Goal: Information Seeking & Learning: Understand process/instructions

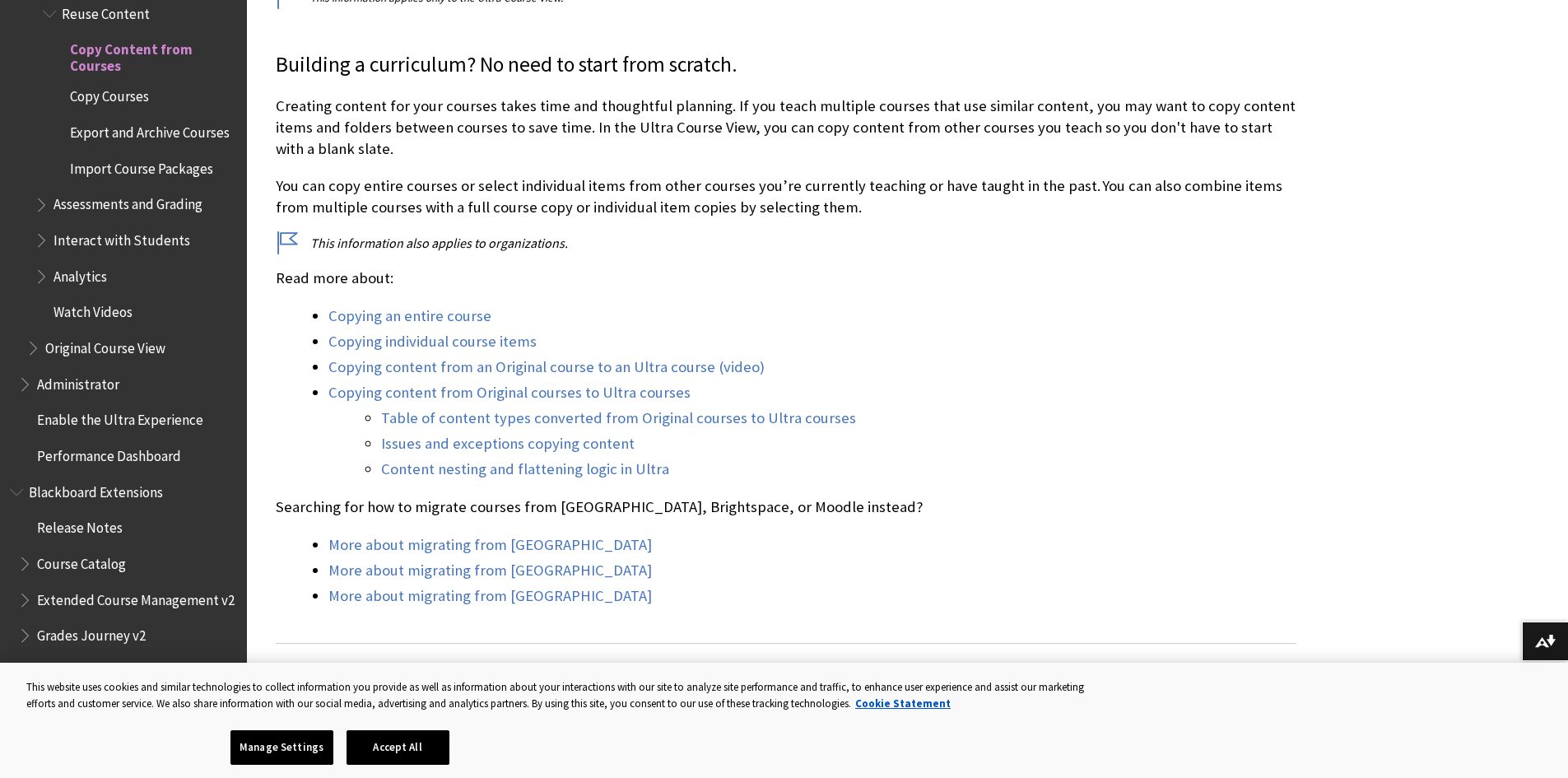
scroll to position [411, 0]
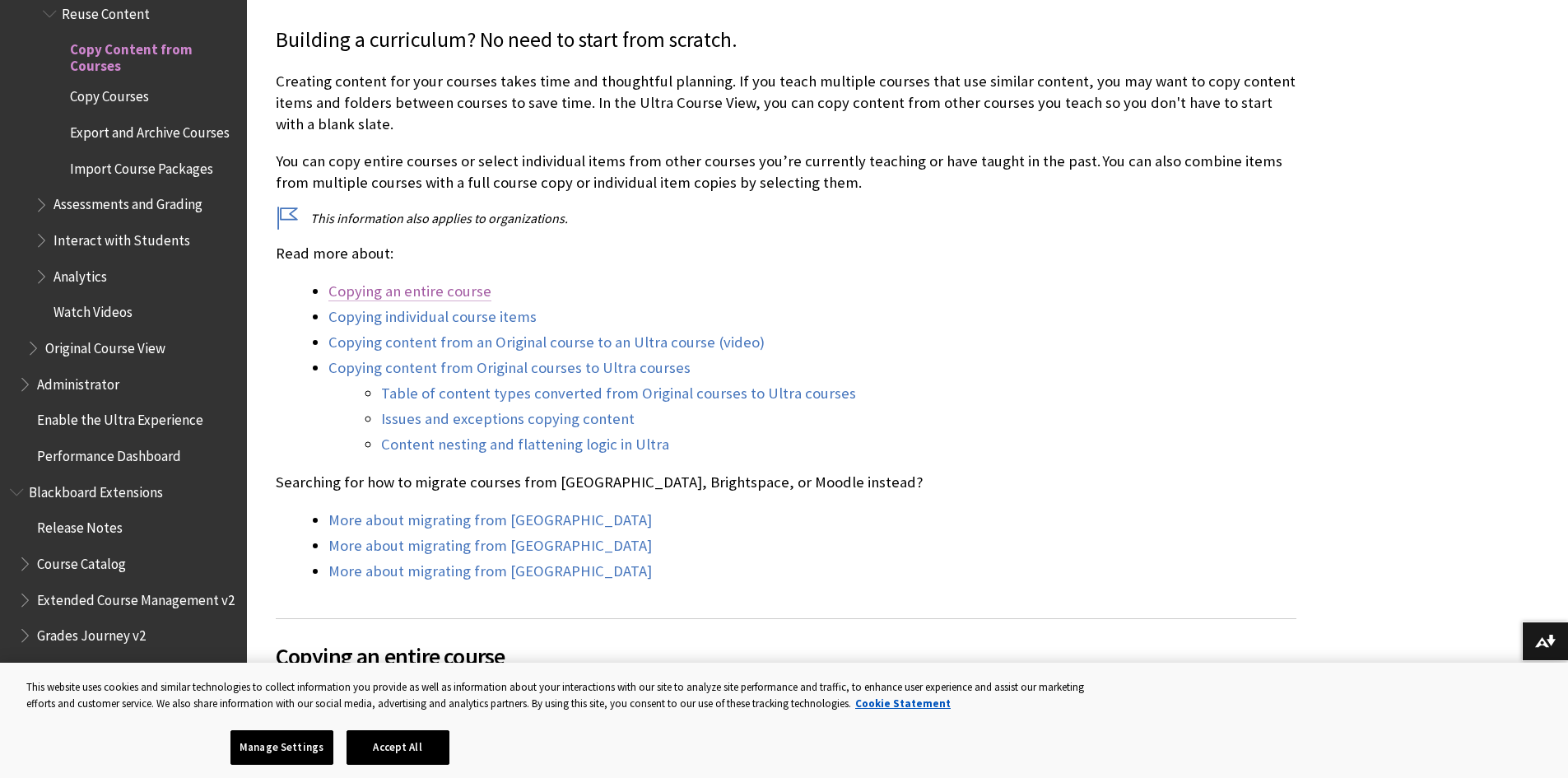
click at [412, 289] on link "Copying an entire course" at bounding box center [410, 291] width 163 height 20
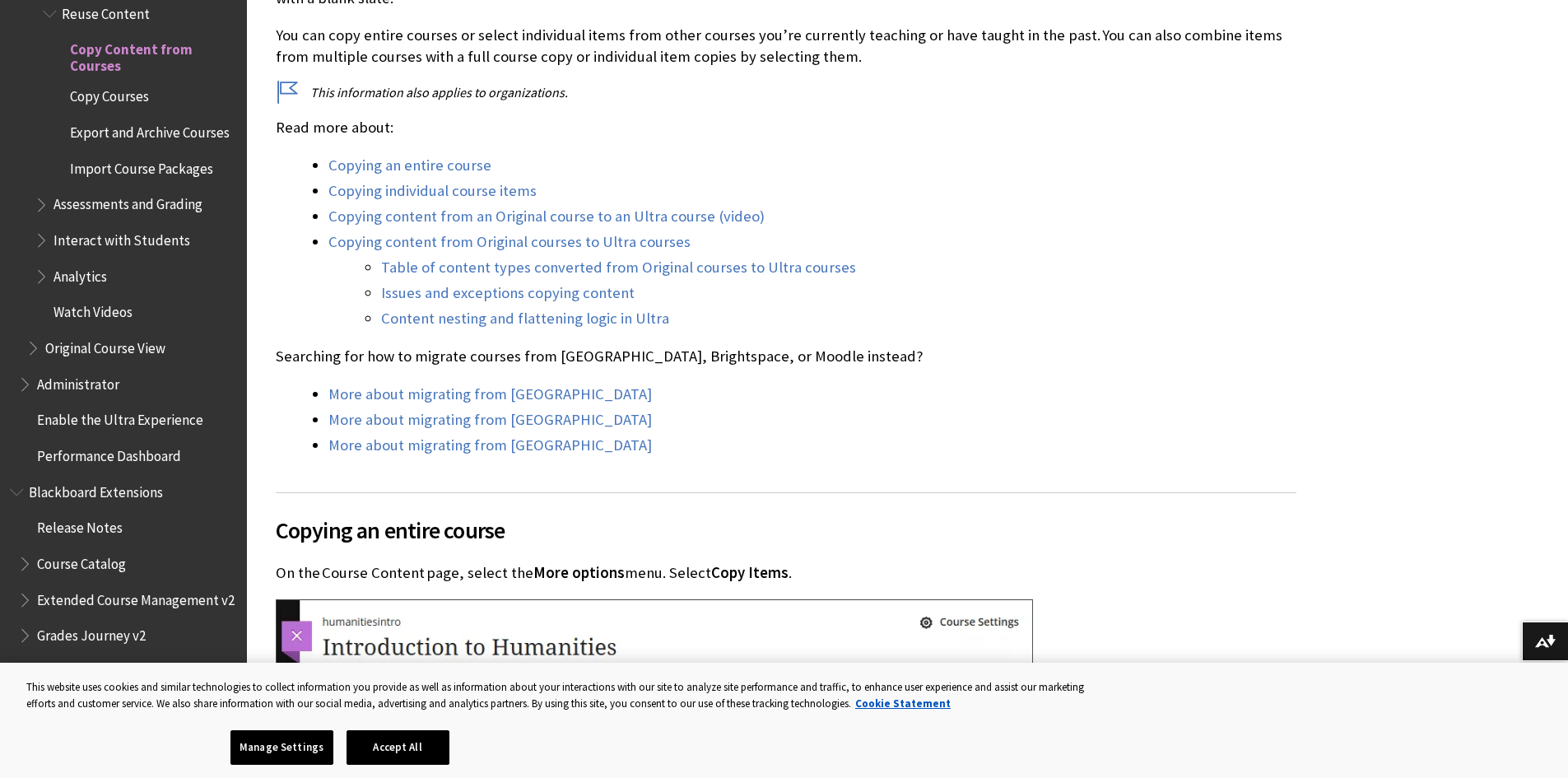
scroll to position [536, 0]
click at [126, 83] on span "Copy Courses" at bounding box center [109, 94] width 79 height 22
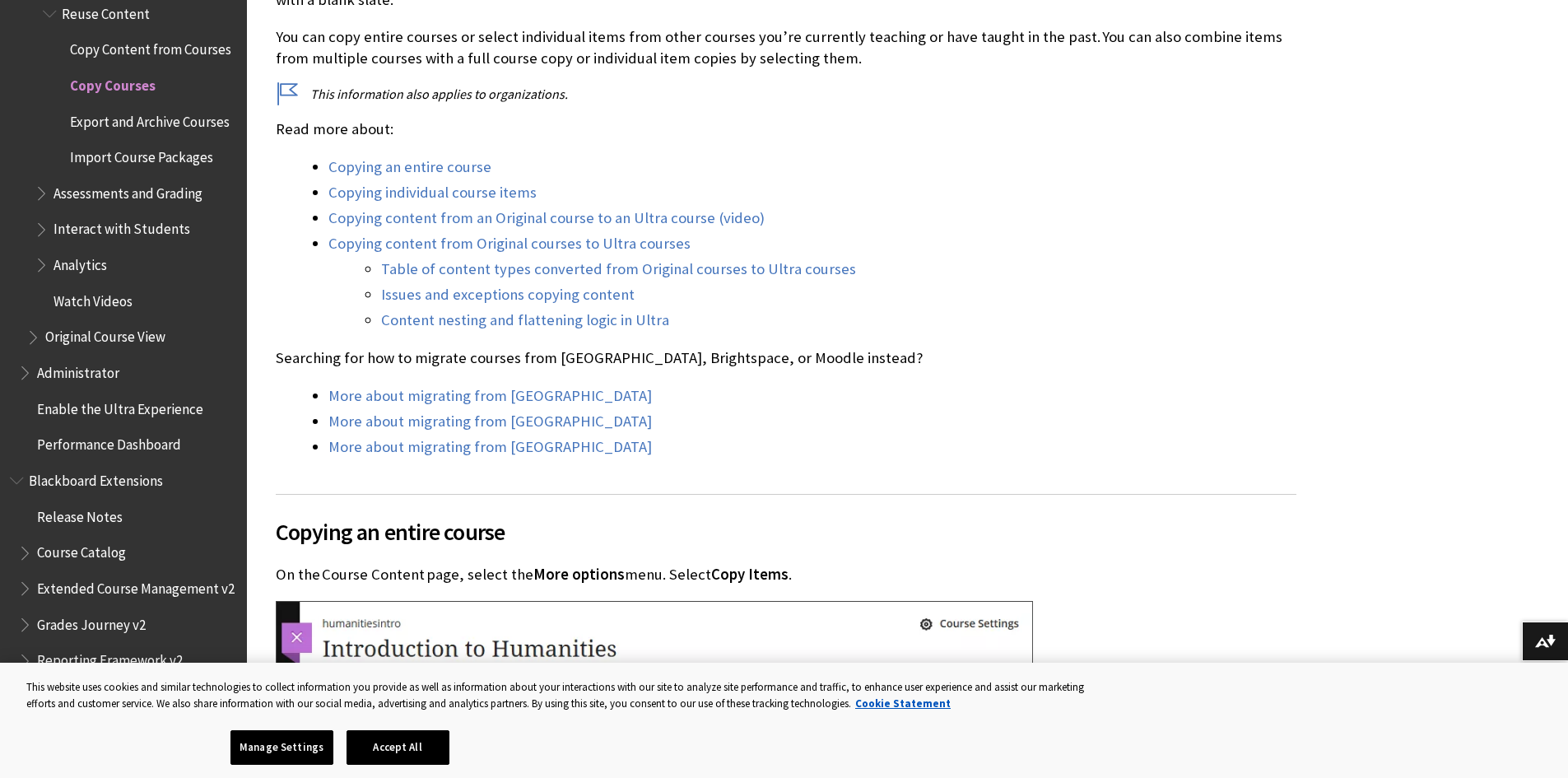
click at [126, 80] on span "Copy Courses" at bounding box center [112, 82] width 85 height 22
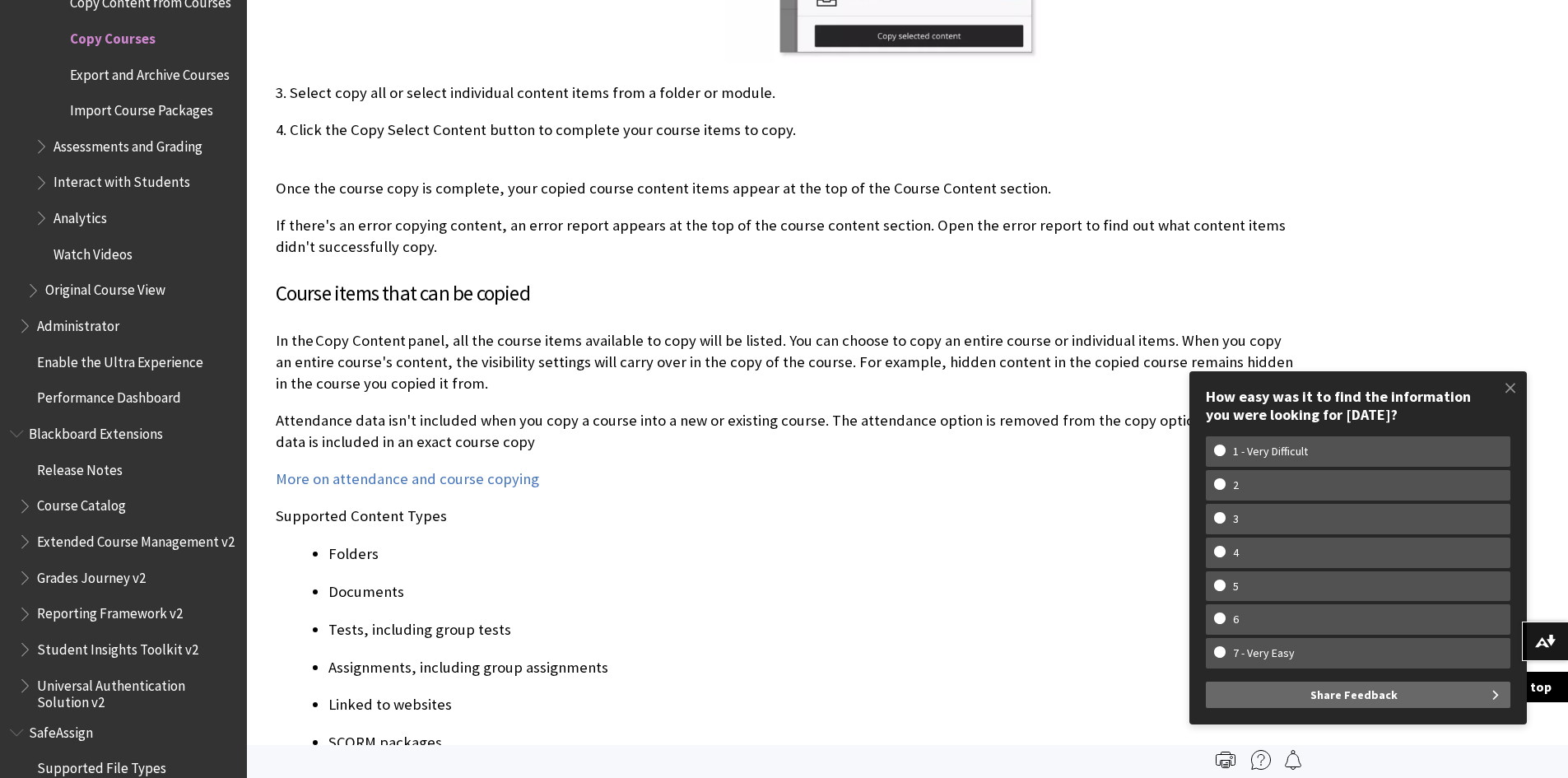
scroll to position [1157, 0]
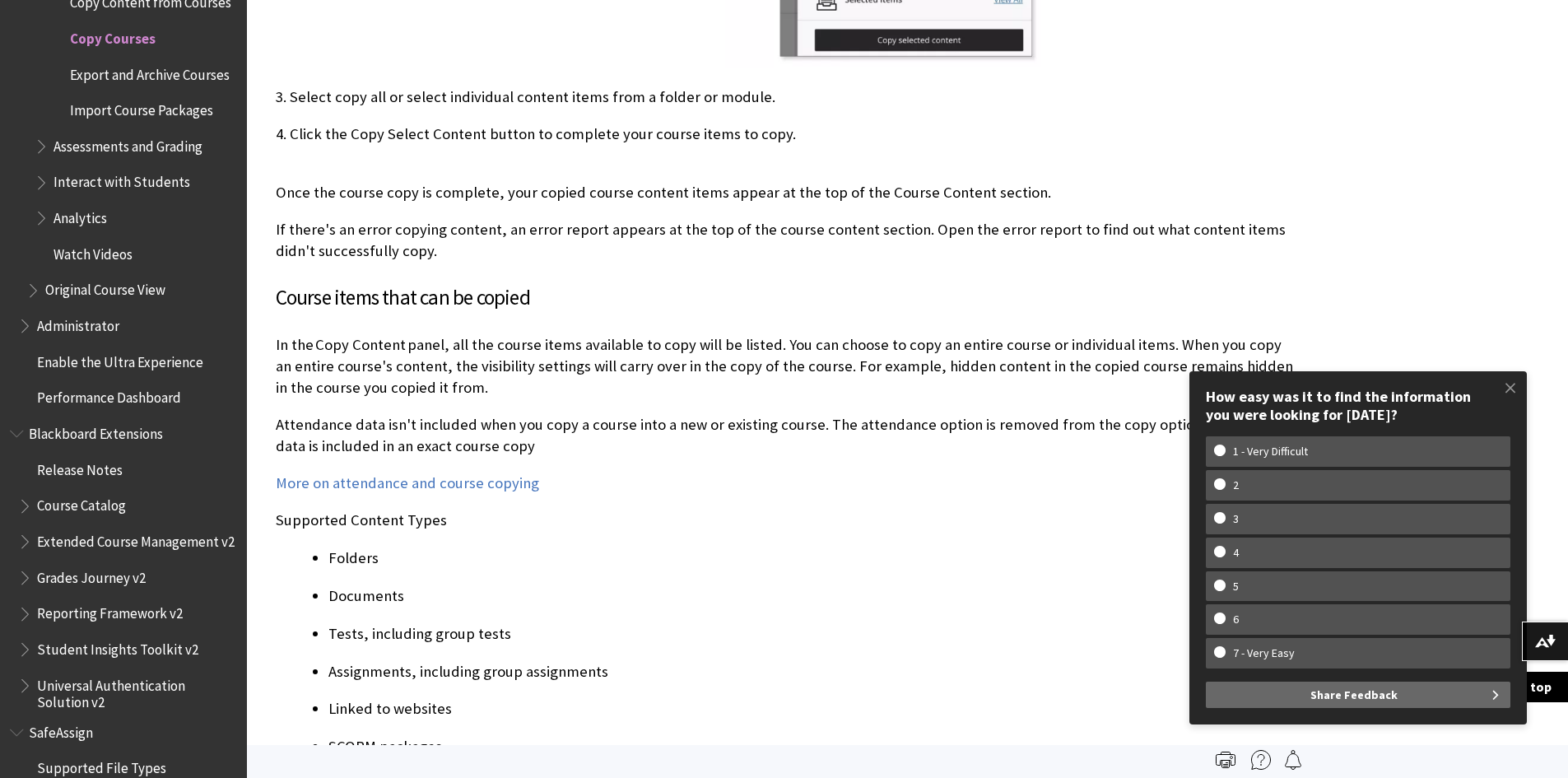
click at [950, 419] on p "Attendance data isn't included when you copy a course into a new or existing co…" at bounding box center [785, 435] width 1021 height 43
click at [1235, 488] on w-span "2" at bounding box center [1235, 485] width 44 height 14
click at [1225, 488] on input "2" at bounding box center [1219, 484] width 11 height 11
radio input "true"
click at [1334, 692] on span "Share Feedback" at bounding box center [1353, 695] width 87 height 27
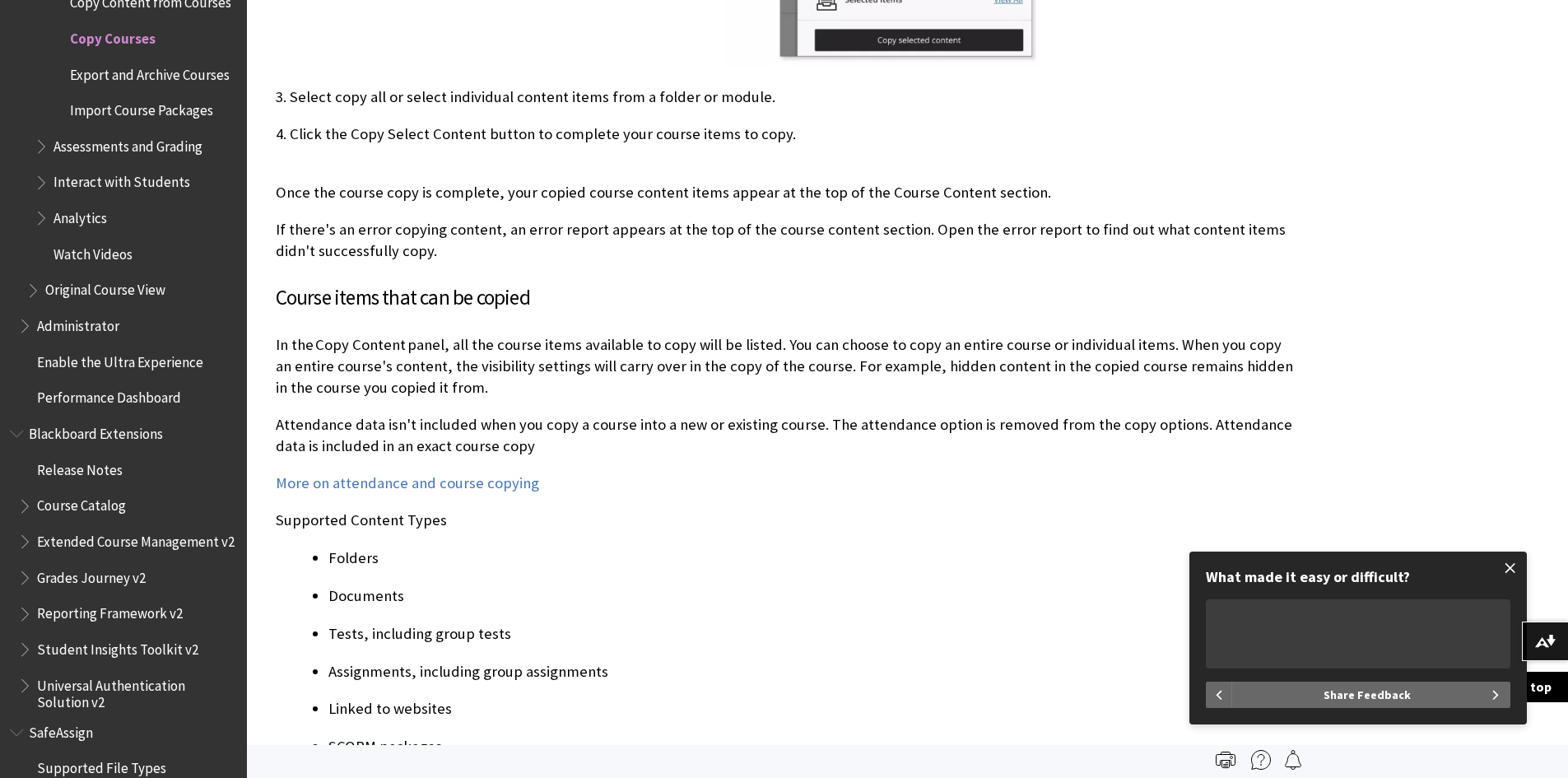
click at [1511, 570] on span at bounding box center [1510, 568] width 35 height 35
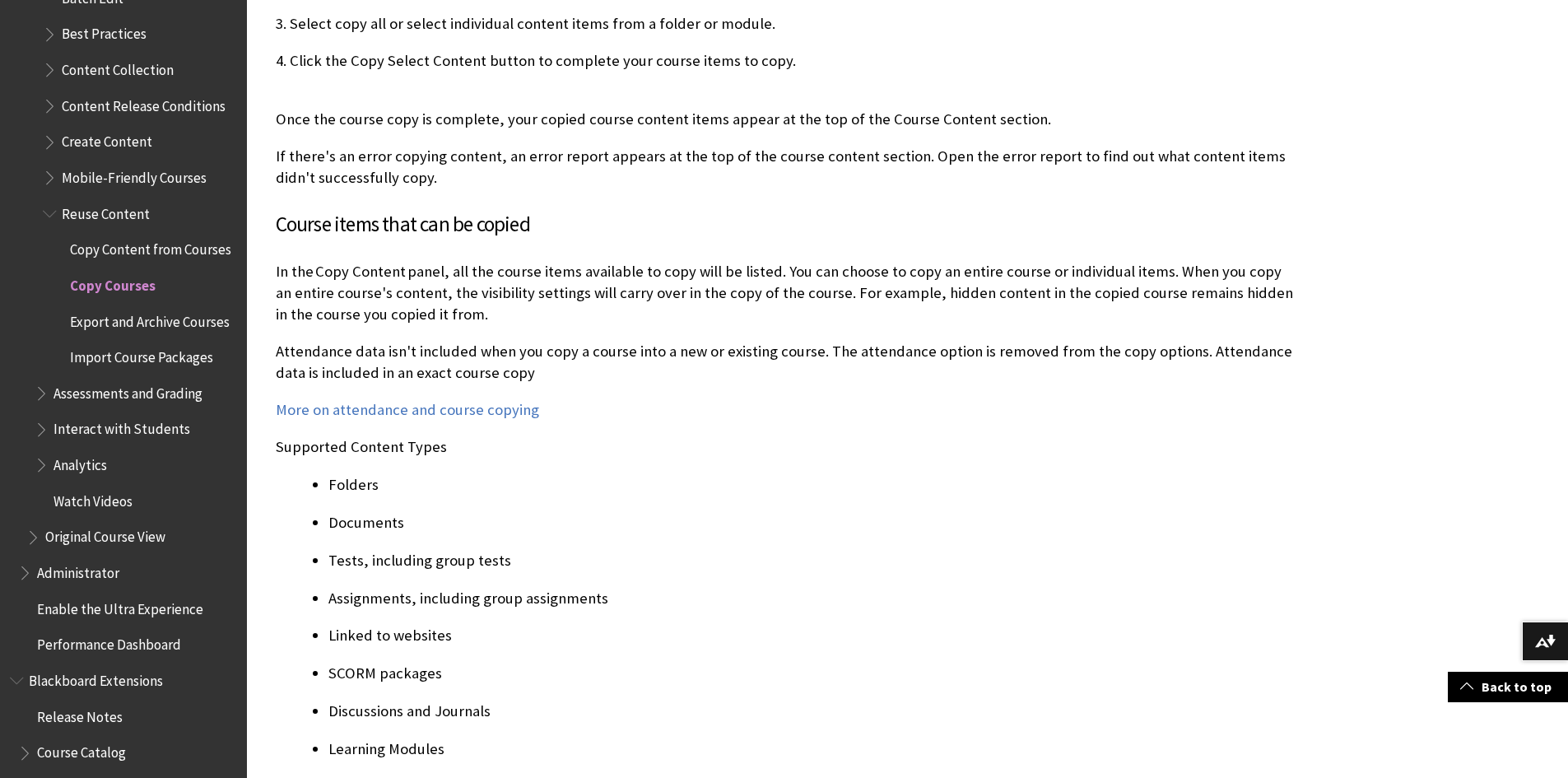
scroll to position [1240, 0]
